Goal: Information Seeking & Learning: Learn about a topic

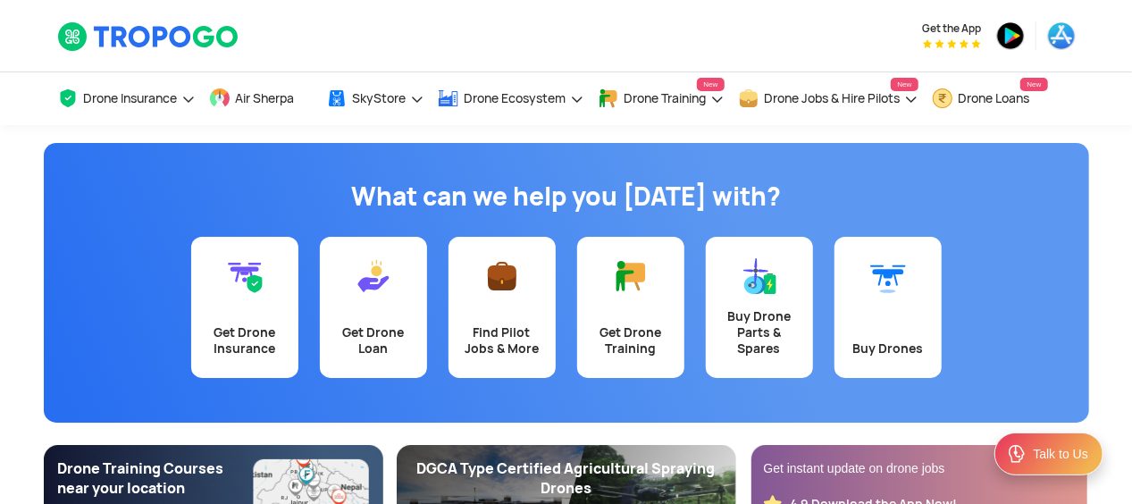
click at [159, 251] on div "Get Drone Insurance Get Drone Loan Find Pilot Jobs & More Get Drone Training Bu…" at bounding box center [566, 307] width 1045 height 141
click at [25, 304] on app-banner "What can we help you today with? Get Drone Insurance Get Drone Loan Find Pilot …" at bounding box center [566, 367] width 1132 height 484
click at [255, 339] on div "Get Drone Insurance" at bounding box center [245, 340] width 86 height 32
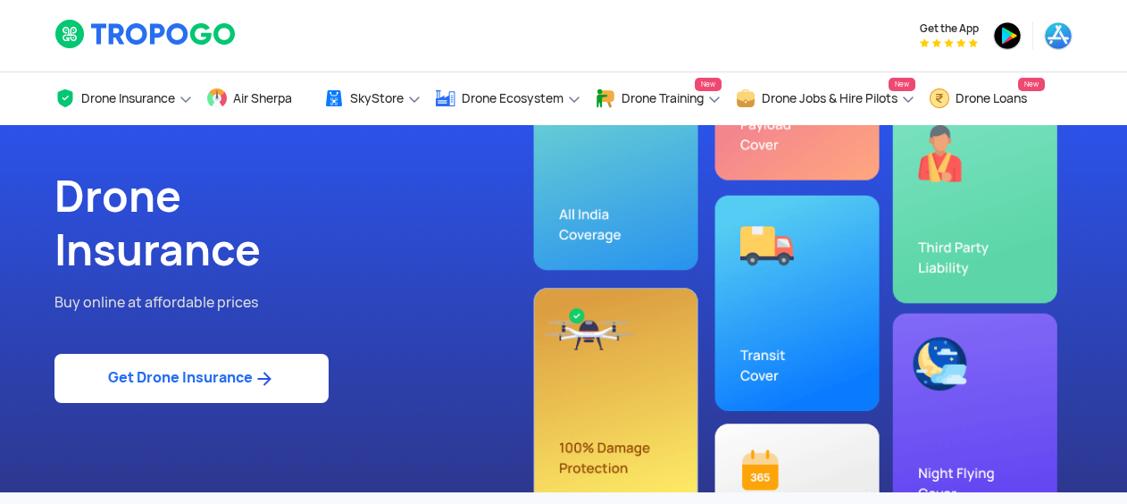
click at [248, 382] on link "Get Drone Insurance" at bounding box center [191, 378] width 274 height 49
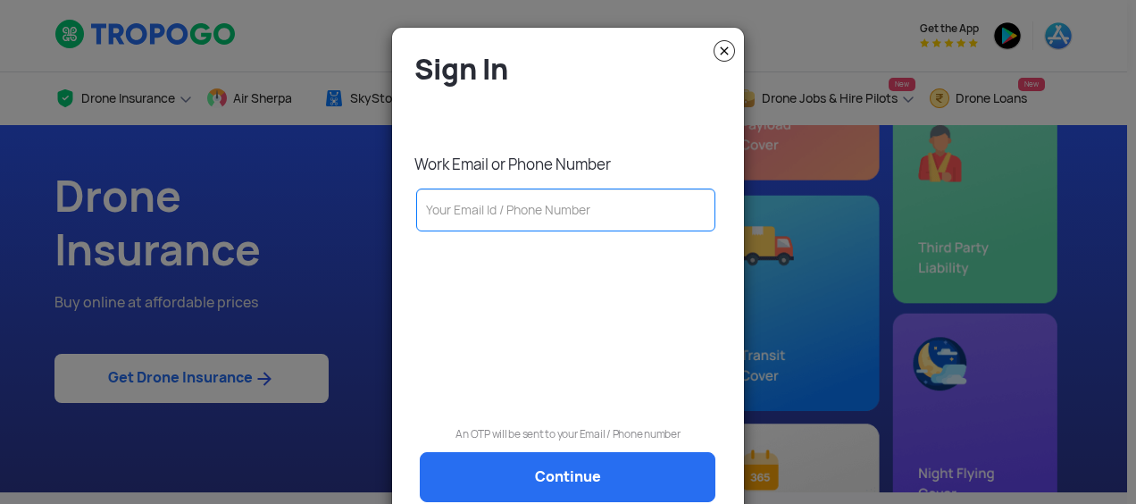
click at [718, 51] on img at bounding box center [724, 50] width 21 height 21
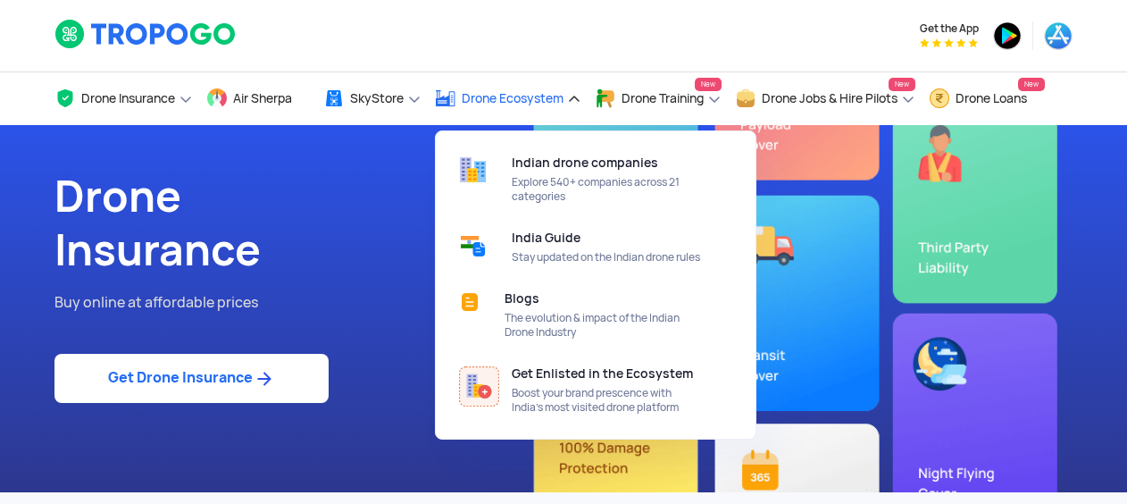
click at [483, 81] on link "Drone Ecosystem" at bounding box center [508, 98] width 146 height 53
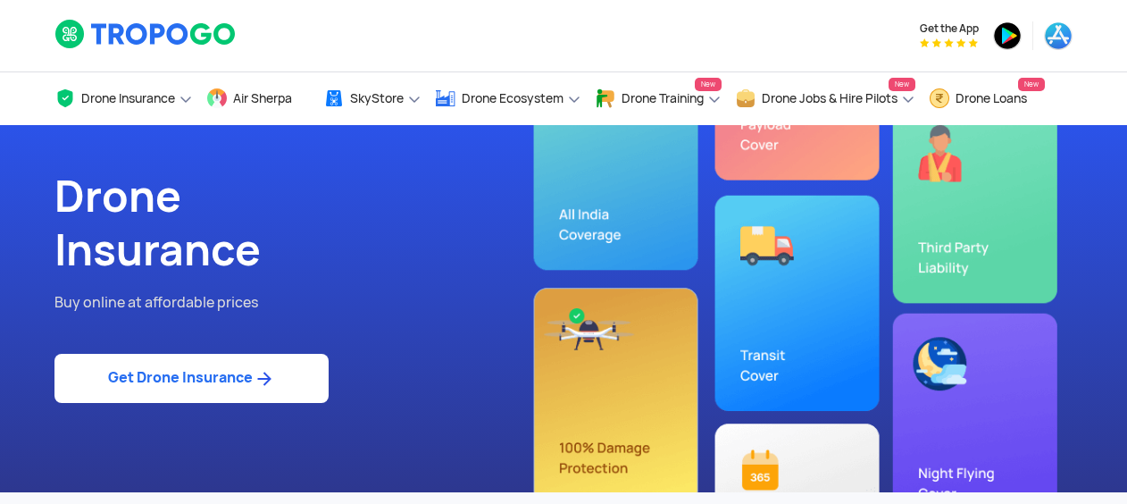
click at [20, 200] on section "Drone Insurance Buy online at affordable prices Get Drone Insurance" at bounding box center [563, 308] width 1127 height 367
click at [136, 32] on img at bounding box center [145, 34] width 183 height 30
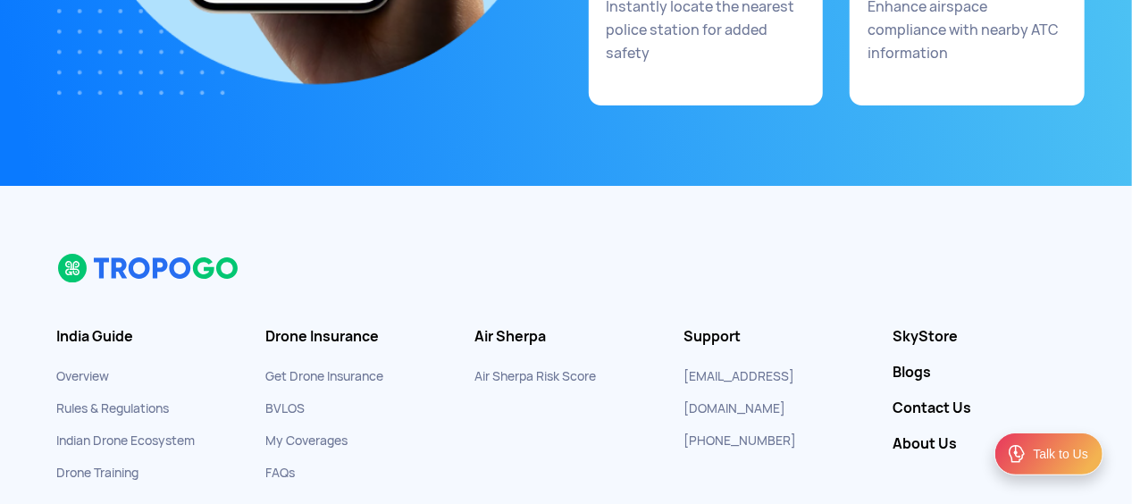
scroll to position [9836, 0]
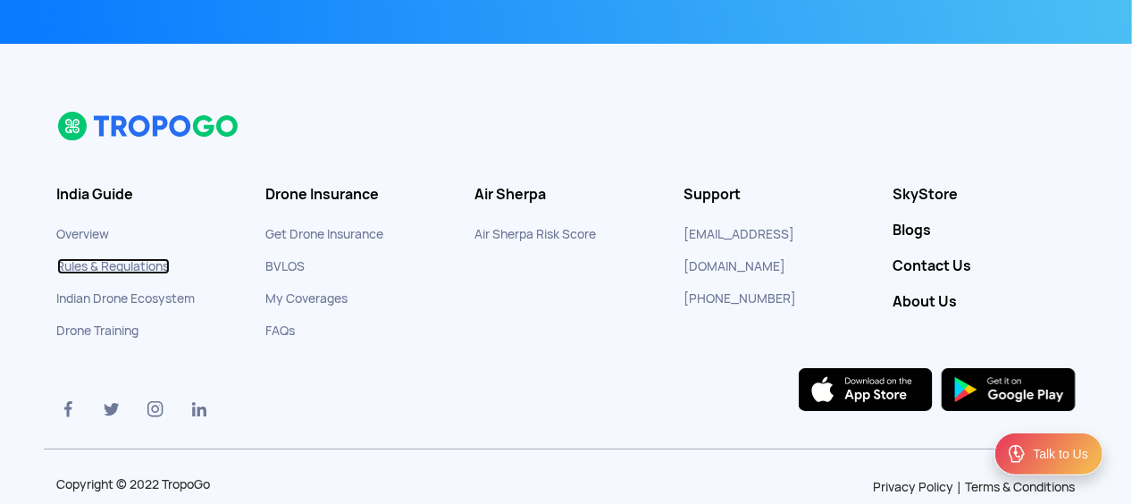
click at [94, 258] on link "Rules & Regulations" at bounding box center [113, 266] width 113 height 16
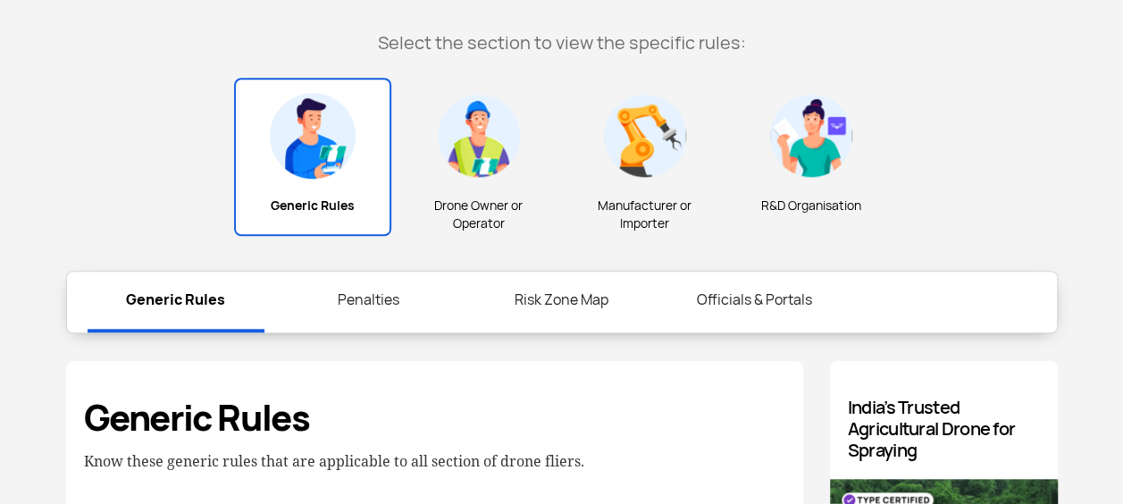
scroll to position [595, 0]
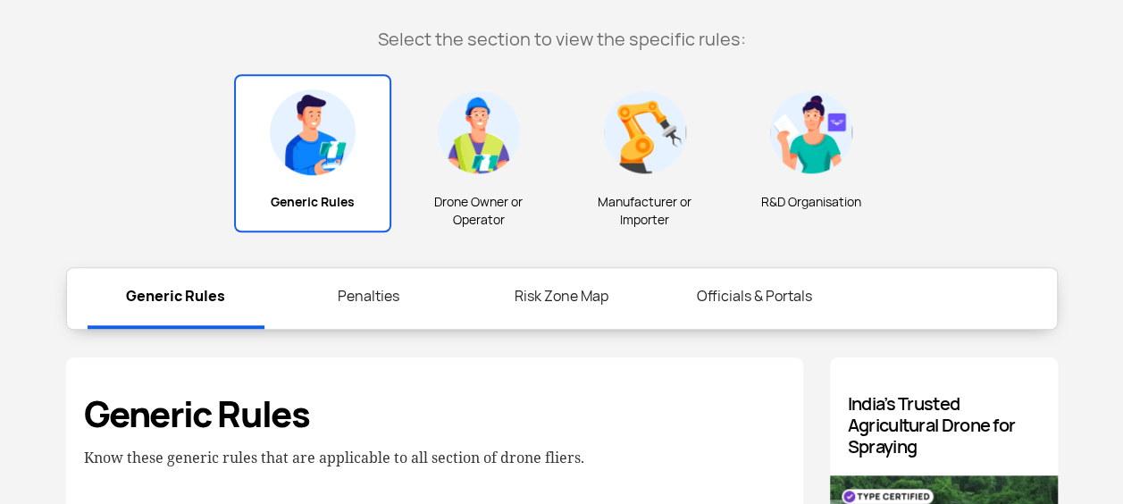
click at [381, 317] on link "Penalties" at bounding box center [368, 296] width 177 height 57
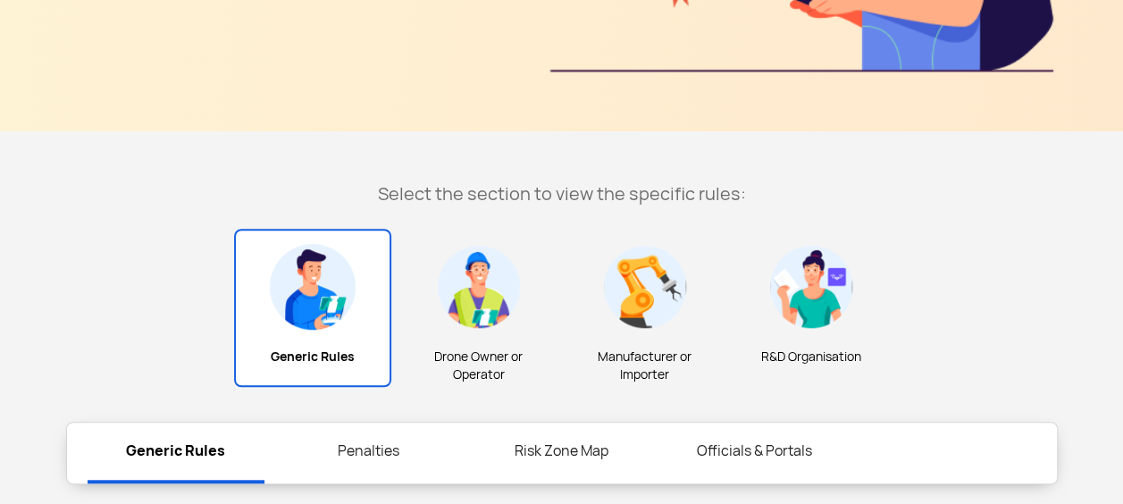
scroll to position [476, 0]
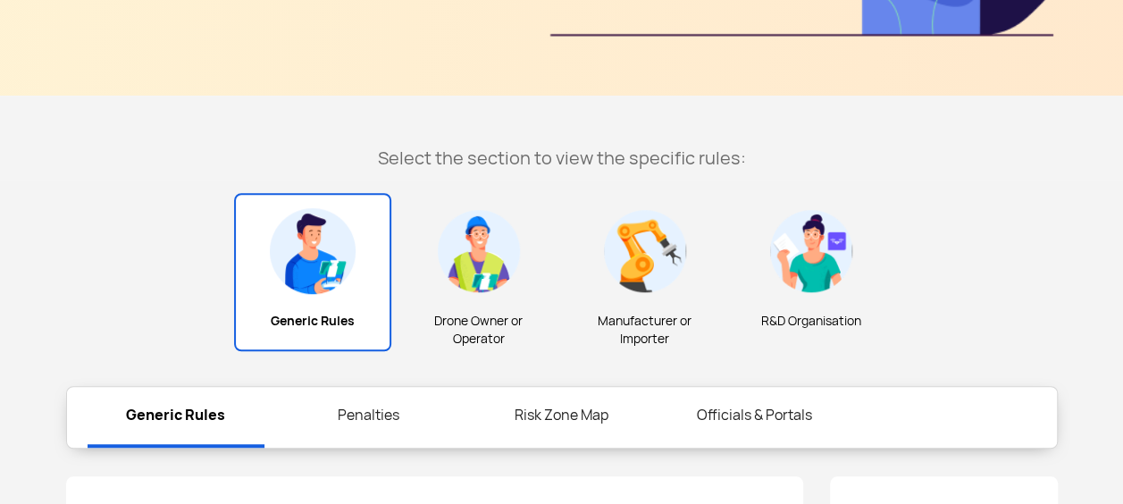
click at [569, 411] on link "Risk Zone Map" at bounding box center [561, 415] width 177 height 57
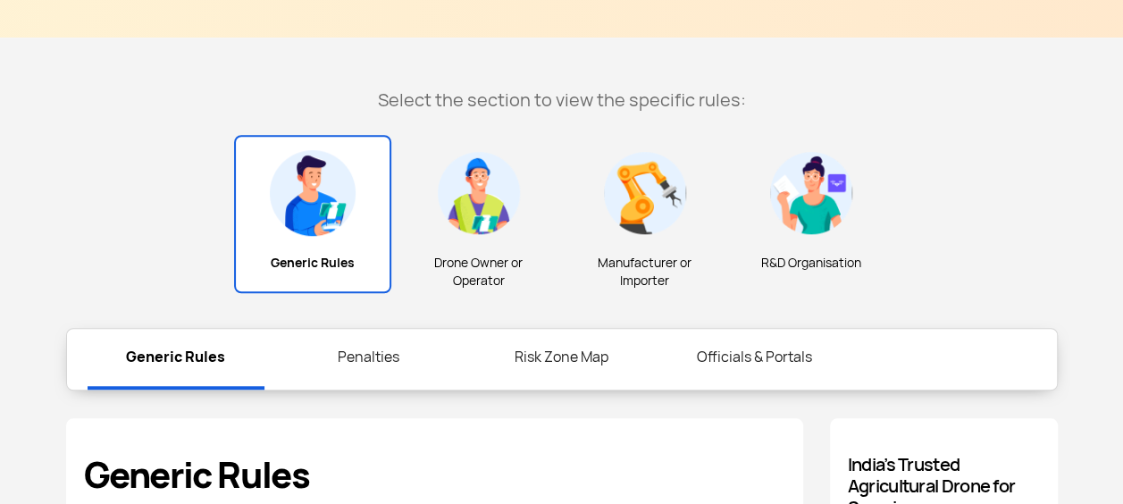
scroll to position [0, 0]
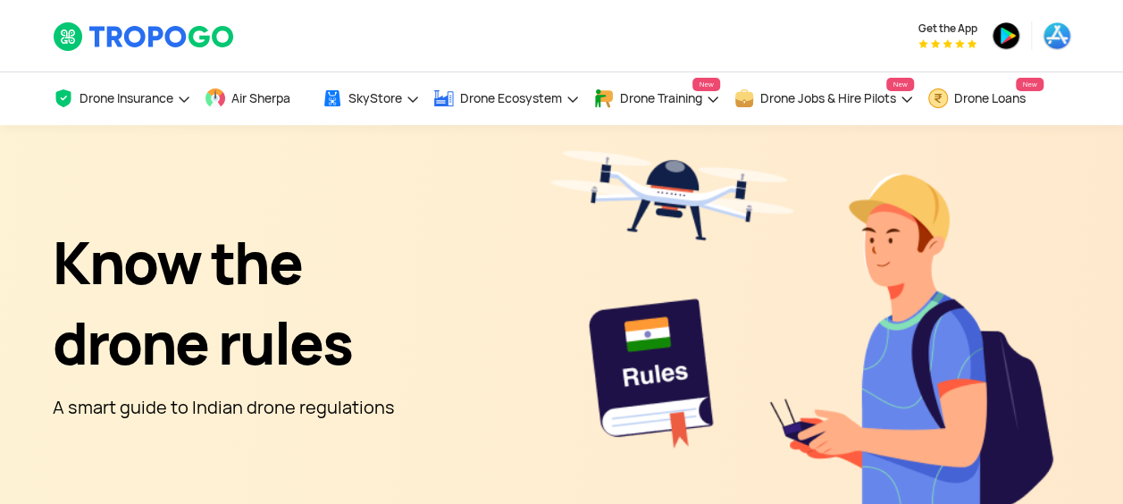
click at [690, 43] on div "Get the App" at bounding box center [736, 35] width 670 height 71
click at [121, 55] on div at bounding box center [144, 35] width 183 height 71
click at [100, 52] on img at bounding box center [144, 36] width 183 height 30
